Goal: Task Accomplishment & Management: Manage account settings

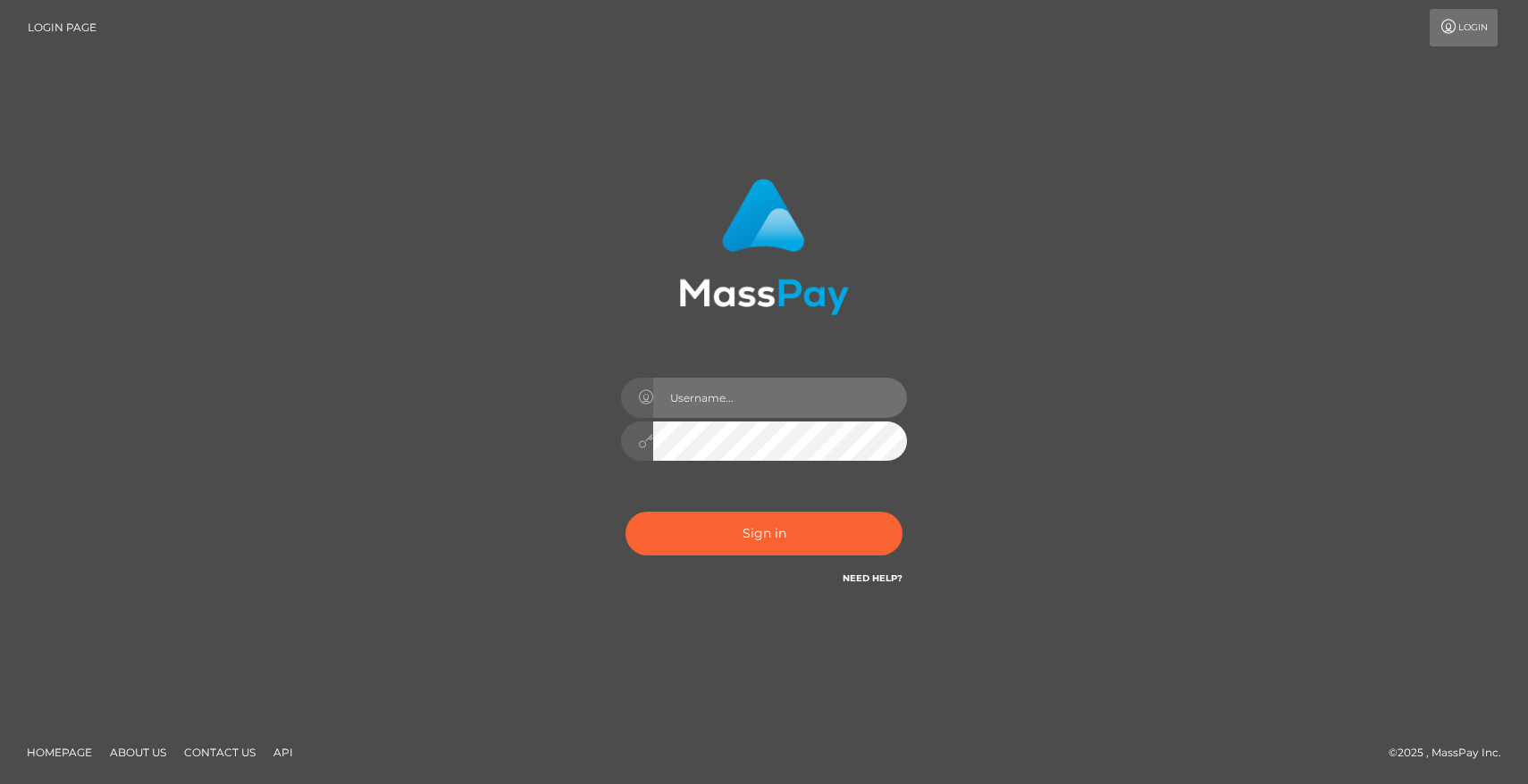
click at [729, 395] on input "text" at bounding box center [780, 398] width 254 height 40
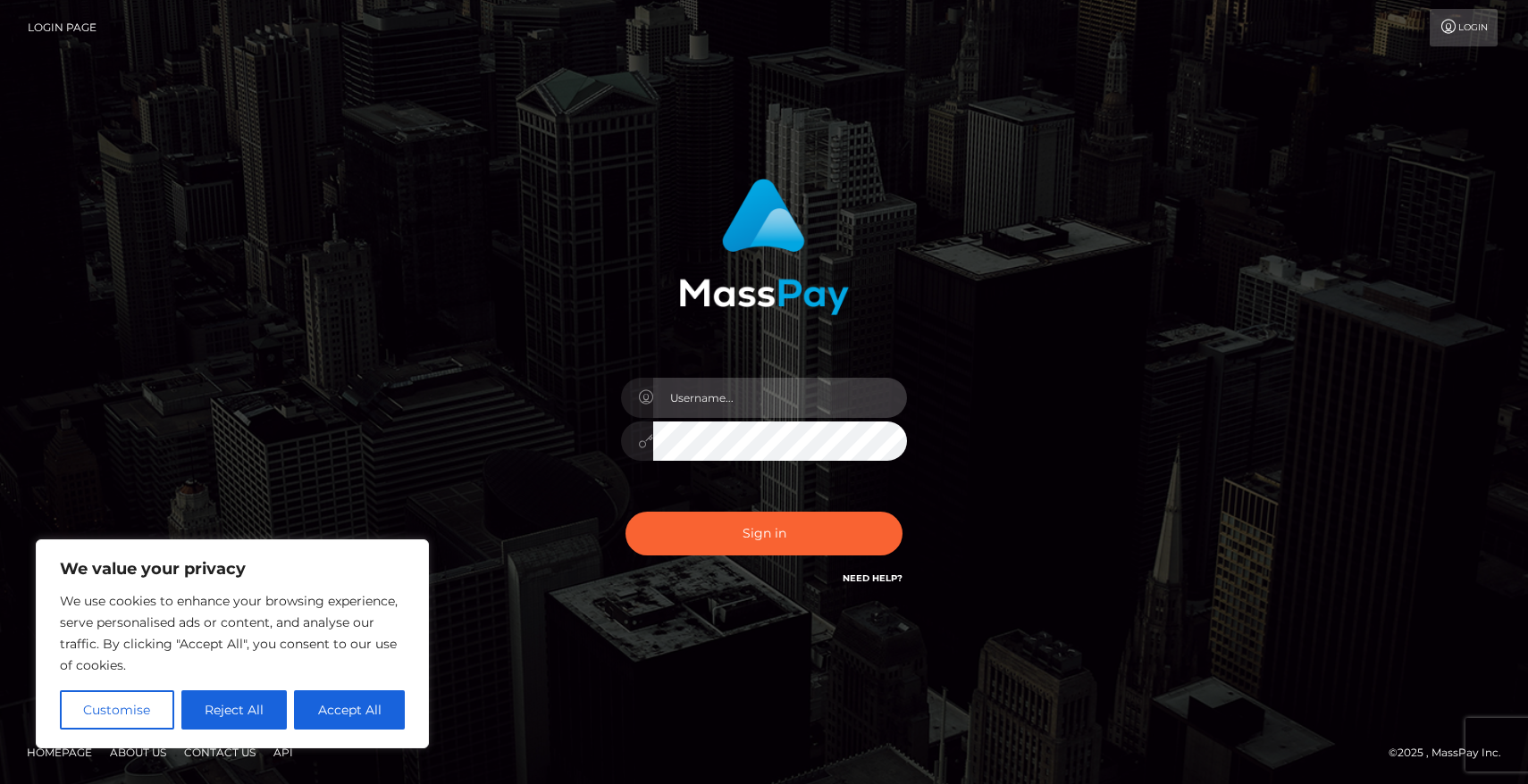
type input "[PERSON_NAME].fanvue"
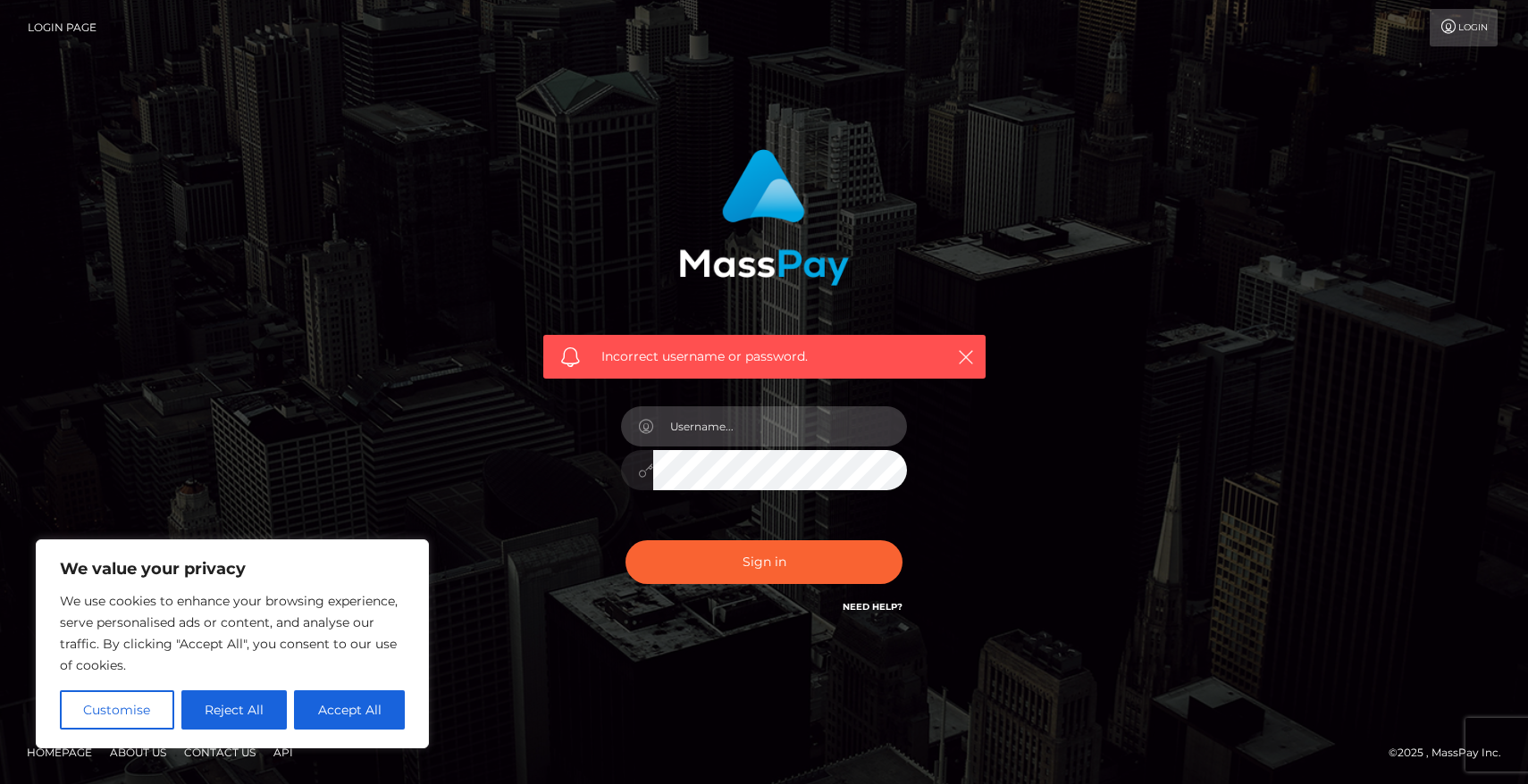
click at [728, 414] on input "text" at bounding box center [780, 427] width 254 height 40
click at [1096, 481] on div "Incorrect username or password." at bounding box center [764, 392] width 1019 height 514
click at [790, 441] on input "text" at bounding box center [780, 427] width 254 height 40
click at [1036, 461] on div "Incorrect username or password." at bounding box center [764, 392] width 1019 height 514
click at [735, 438] on input "text" at bounding box center [780, 427] width 254 height 40
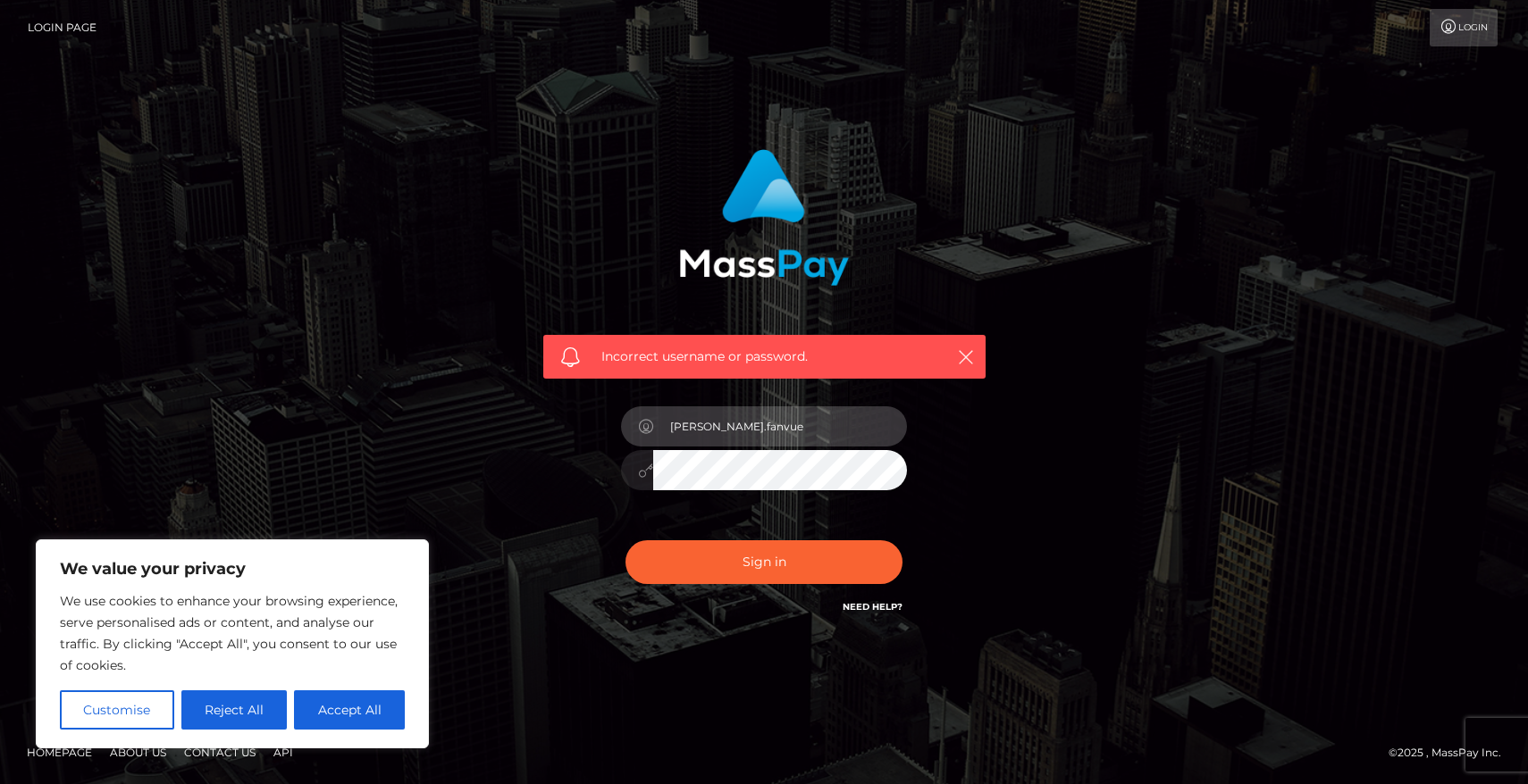
type input "[PERSON_NAME].fanvue"
click at [1108, 414] on div "Incorrect username or password. anna.fanvue" at bounding box center [764, 392] width 1019 height 514
click at [1110, 533] on div "Incorrect username or password. anna.fanvue" at bounding box center [764, 392] width 1019 height 514
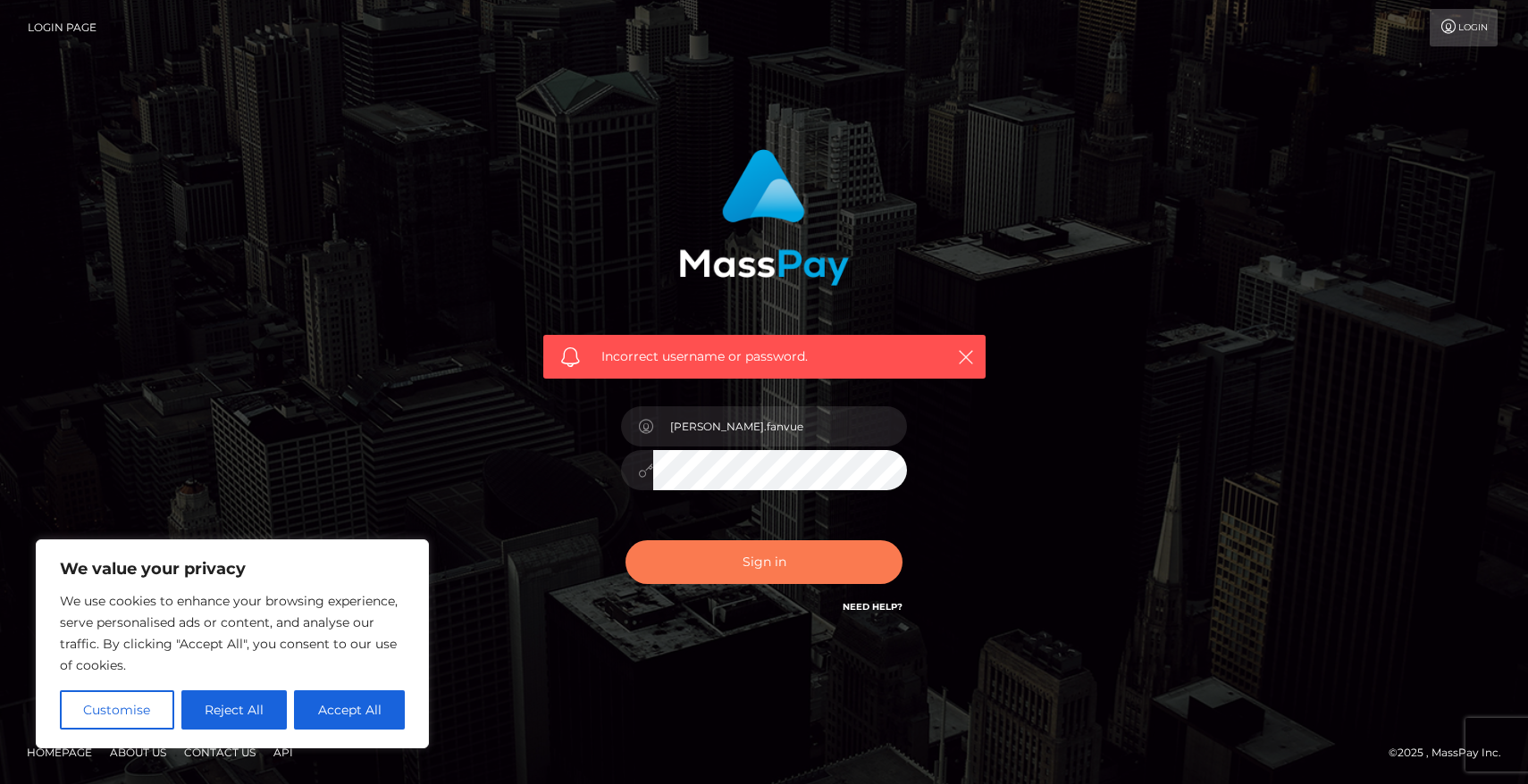
click at [827, 558] on button "Sign in" at bounding box center [764, 563] width 277 height 44
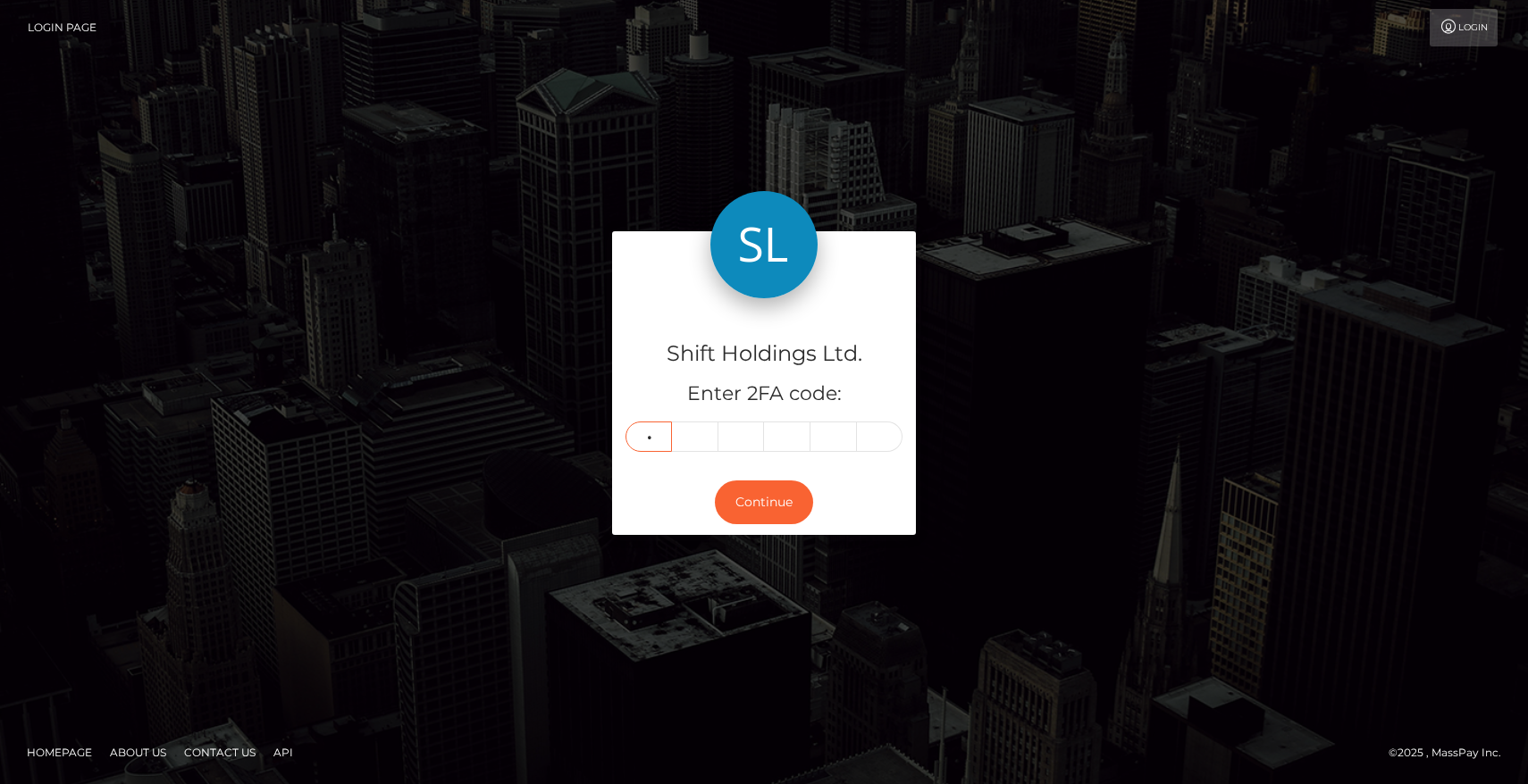
type input "7"
type input "1"
type input "8"
type input "7"
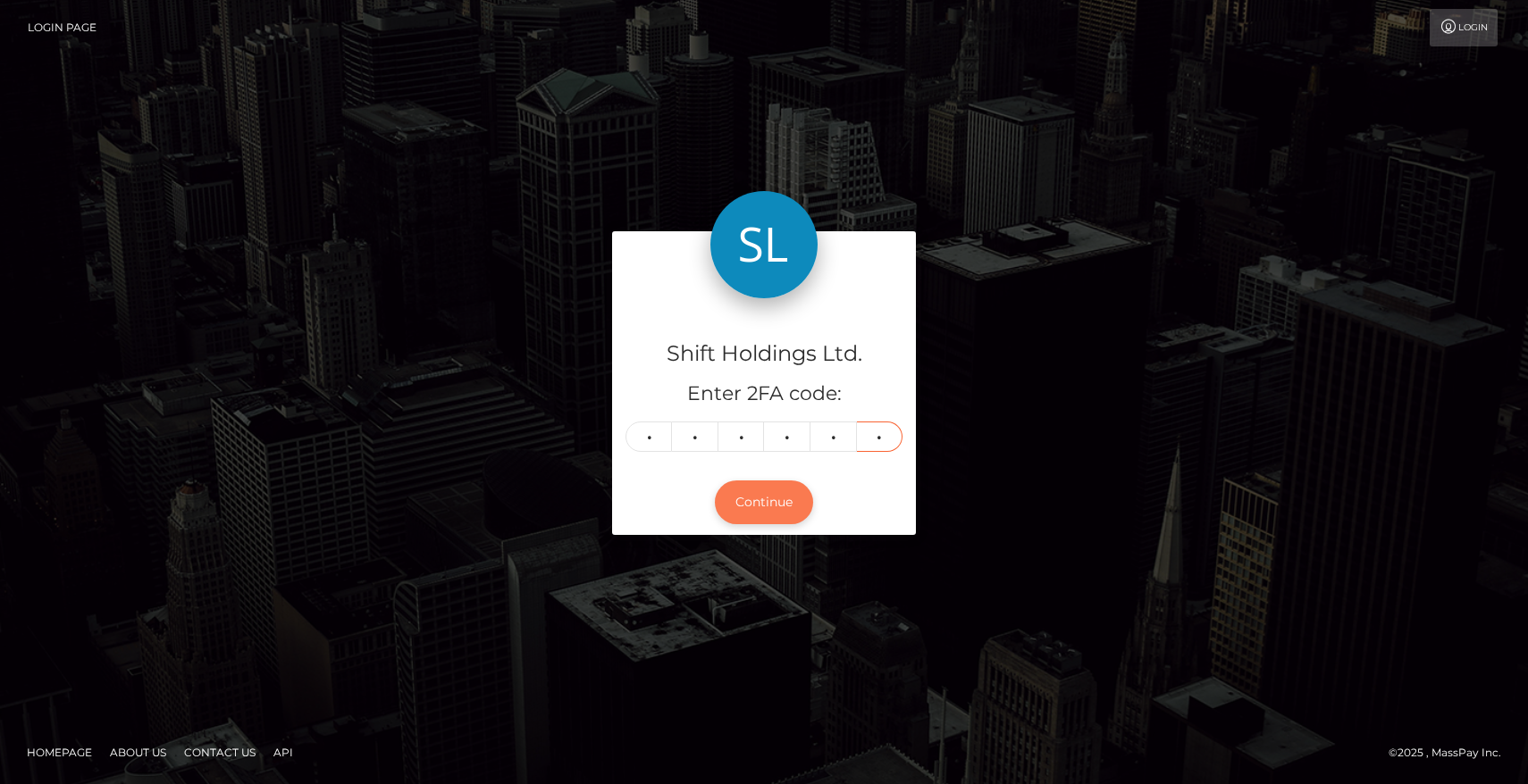
type input "0"
click at [759, 514] on button "Continue" at bounding box center [764, 503] width 98 height 44
